Goal: Information Seeking & Learning: Learn about a topic

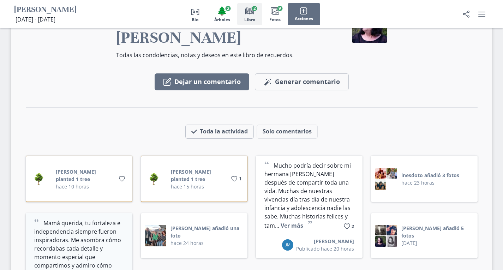
scroll to position [918, 0]
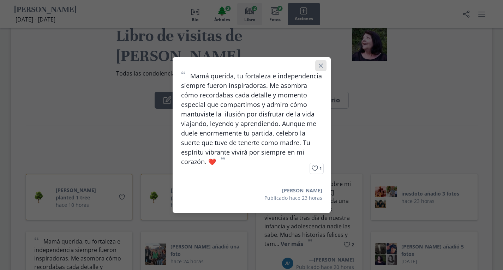
click at [323, 64] on icon "Close" at bounding box center [321, 66] width 4 height 4
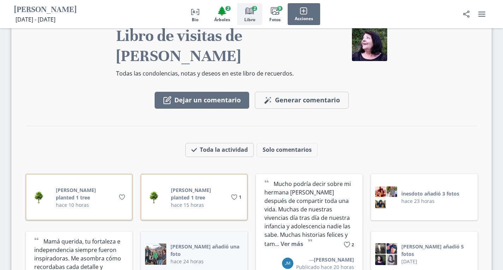
click at [154, 244] on img at bounding box center [155, 254] width 21 height 21
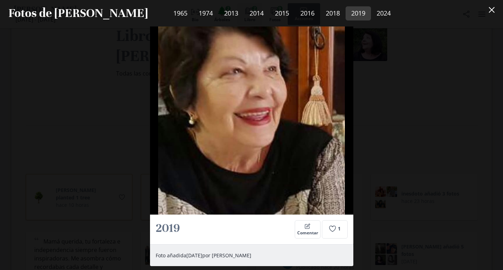
scroll to position [1849, 0]
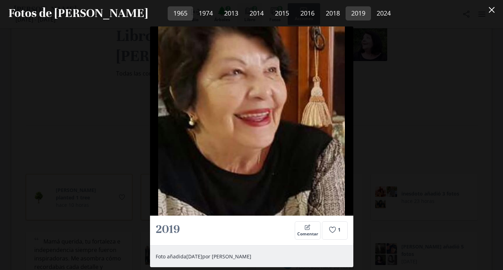
click at [168, 12] on link "1965" at bounding box center [180, 13] width 25 height 14
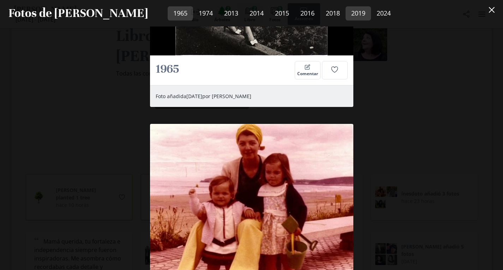
scroll to position [124, 0]
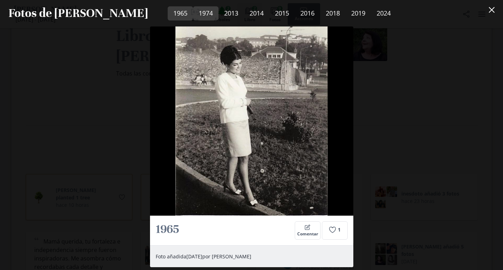
click at [193, 12] on link "1974" at bounding box center [205, 13] width 25 height 14
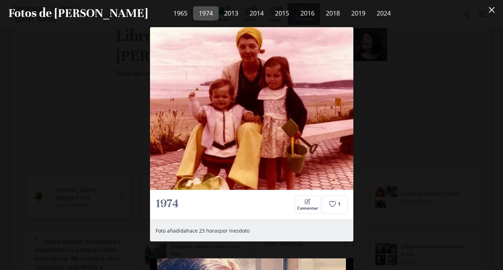
scroll to position [382, 0]
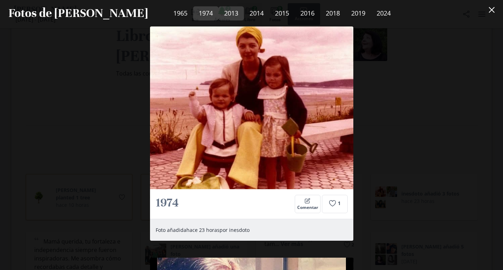
click at [219, 12] on link "2013" at bounding box center [231, 13] width 25 height 14
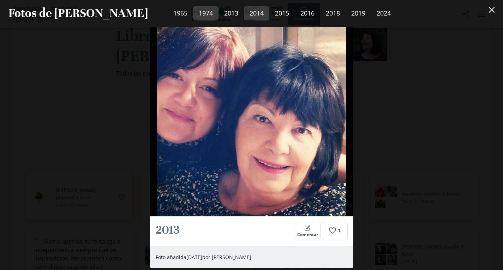
scroll to position [613, 0]
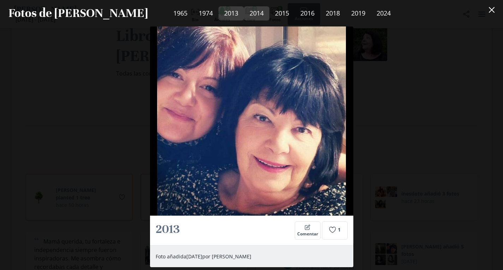
click at [244, 12] on link "2014" at bounding box center [256, 13] width 25 height 14
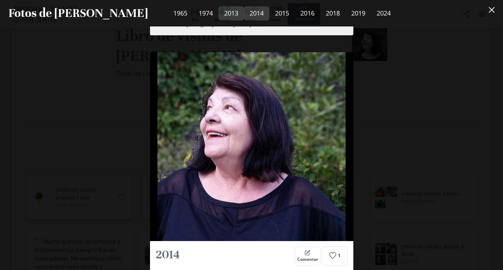
scroll to position [871, 0]
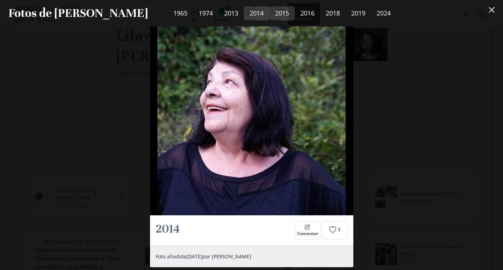
click at [269, 11] on link "2015" at bounding box center [281, 13] width 25 height 14
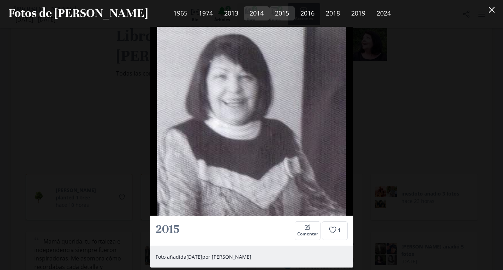
scroll to position [1129, 0]
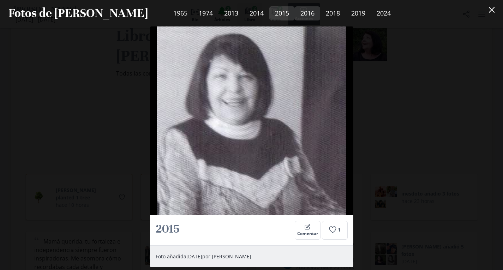
click at [295, 12] on link "2016" at bounding box center [307, 13] width 25 height 14
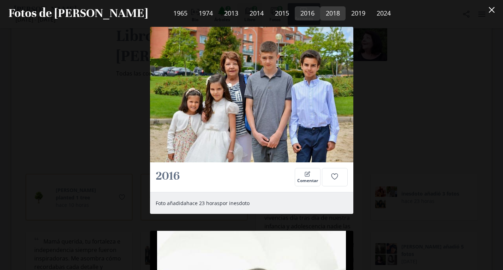
scroll to position [1387, 0]
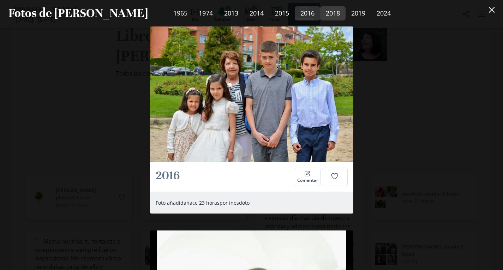
click at [320, 13] on link "2018" at bounding box center [332, 13] width 25 height 14
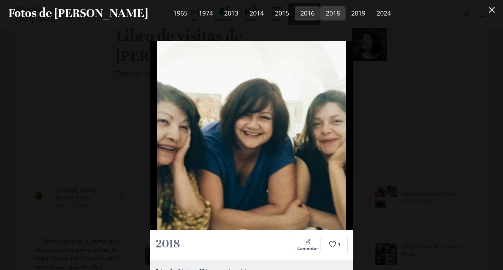
scroll to position [1591, 0]
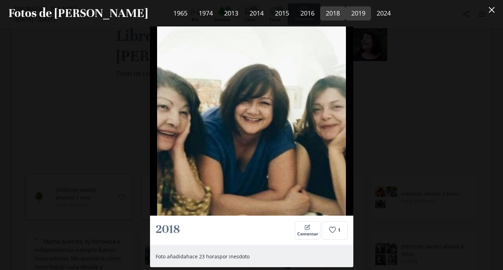
click at [346, 13] on link "2019" at bounding box center [358, 13] width 25 height 14
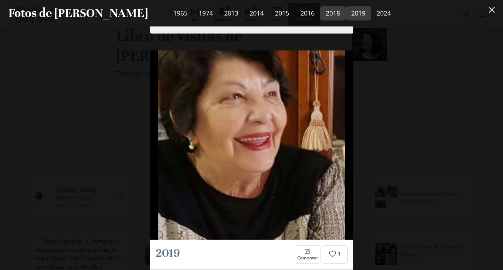
scroll to position [1849, 0]
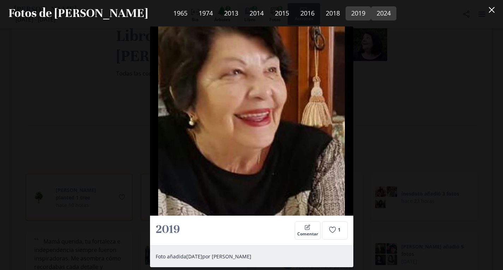
click at [371, 12] on link "2024" at bounding box center [383, 13] width 25 height 14
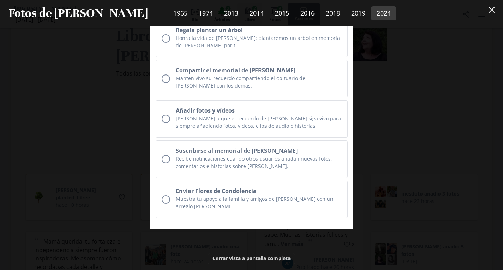
scroll to position [2433, 0]
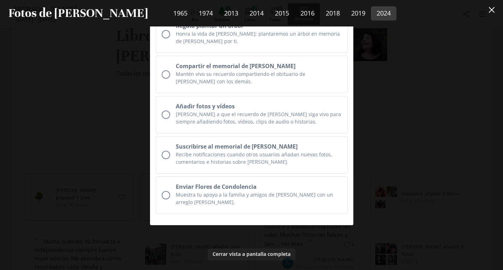
click at [254, 249] on button "Cerrar vista a pantalla completa" at bounding box center [251, 254] width 87 height 11
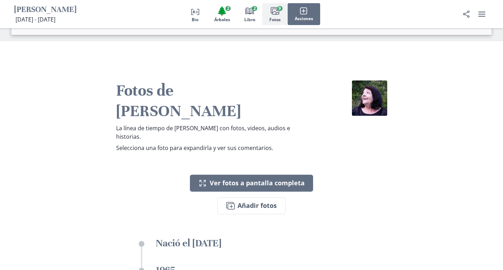
scroll to position [1342, 0]
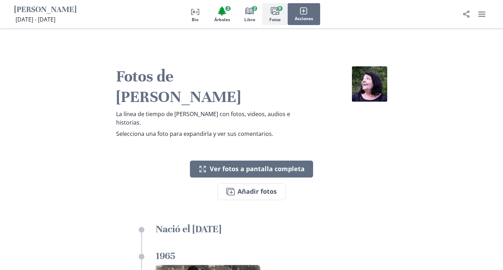
click at [275, 11] on icon "Images" at bounding box center [275, 11] width 8 height 8
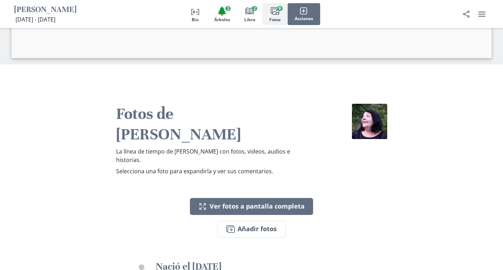
scroll to position [1304, 0]
click at [275, 19] on span "Fotos" at bounding box center [274, 19] width 11 height 5
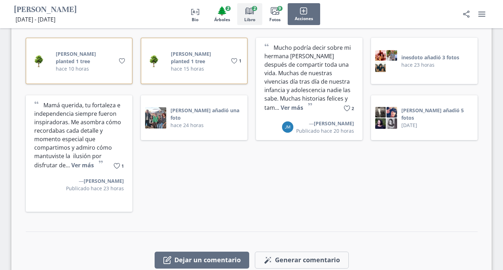
scroll to position [986, 0]
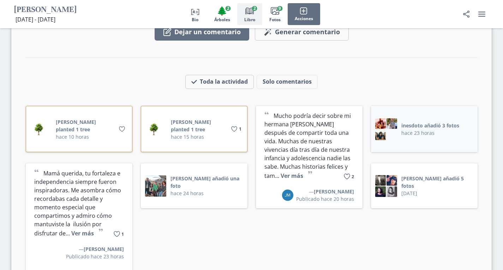
click at [393, 118] on div at bounding box center [386, 129] width 22 height 22
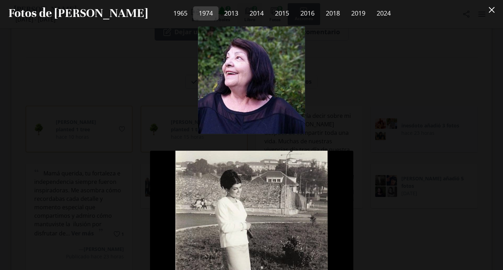
scroll to position [380, 0]
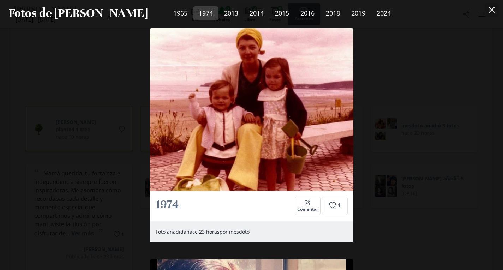
click at [495, 8] on icon "Close" at bounding box center [492, 10] width 6 height 6
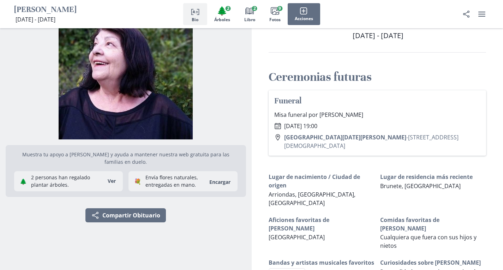
scroll to position [0, 0]
